Goal: Task Accomplishment & Management: Manage account settings

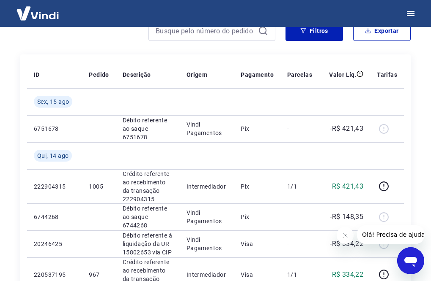
scroll to position [127, 0]
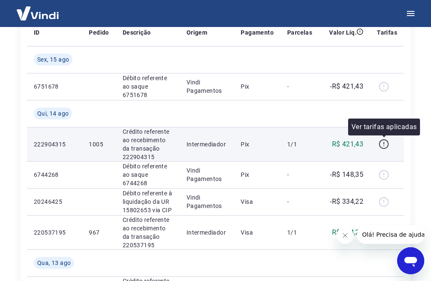
click at [381, 143] on icon "button" at bounding box center [383, 144] width 11 height 11
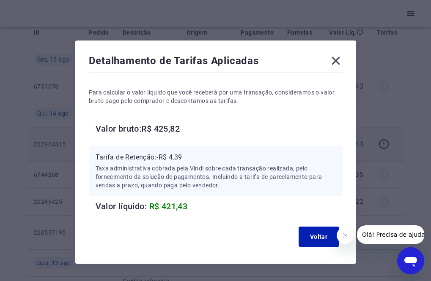
click at [333, 59] on icon at bounding box center [335, 61] width 8 height 8
